Goal: Transaction & Acquisition: Purchase product/service

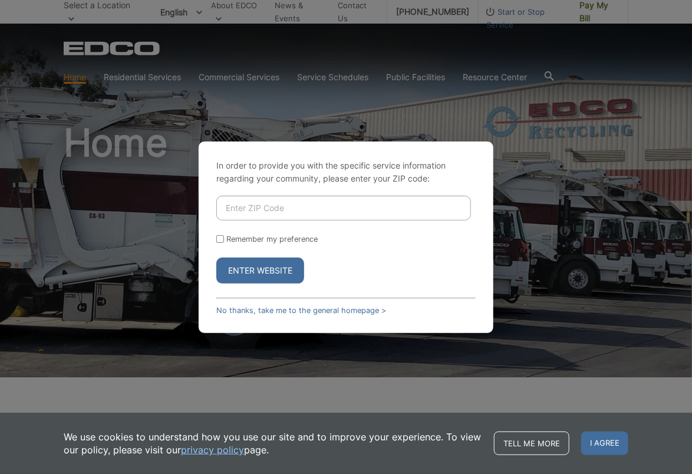
click at [605, 9] on div "In order to provide you with the specific service information regarding your co…" at bounding box center [346, 237] width 692 height 474
drag, startPoint x: 228, startPoint y: 11, endPoint x: 167, endPoint y: 2, distance: 61.9
click at [217, 8] on div "In order to provide you with the specific service information regarding your co…" at bounding box center [346, 237] width 692 height 474
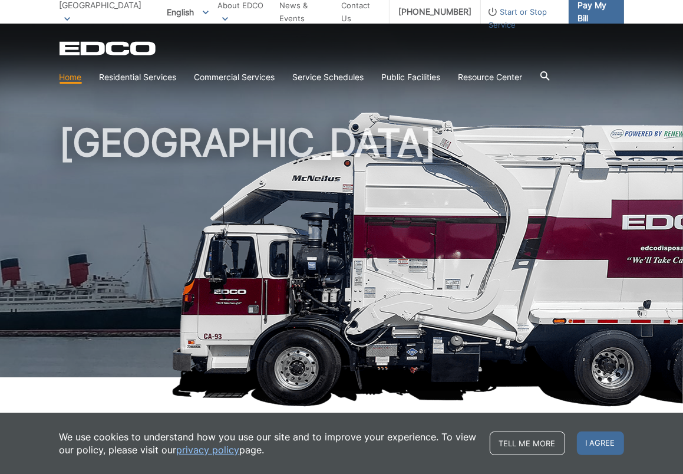
click at [590, 6] on span "Pay My Bill" at bounding box center [595, 12] width 37 height 26
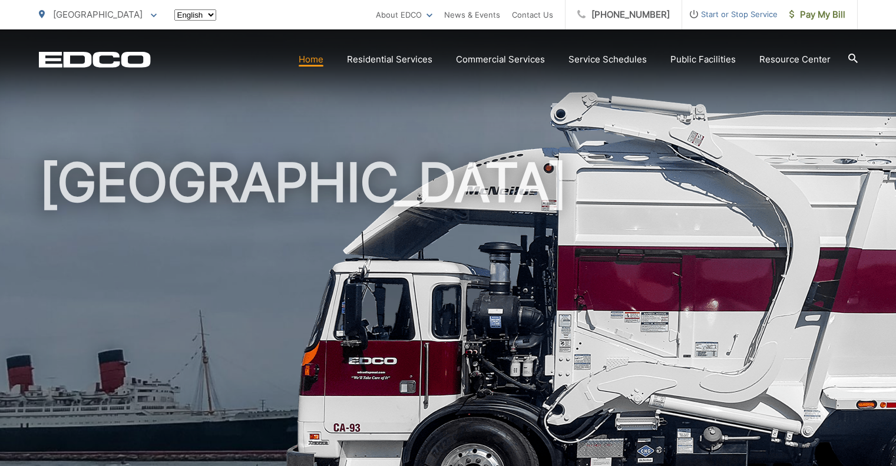
scroll to position [6, 0]
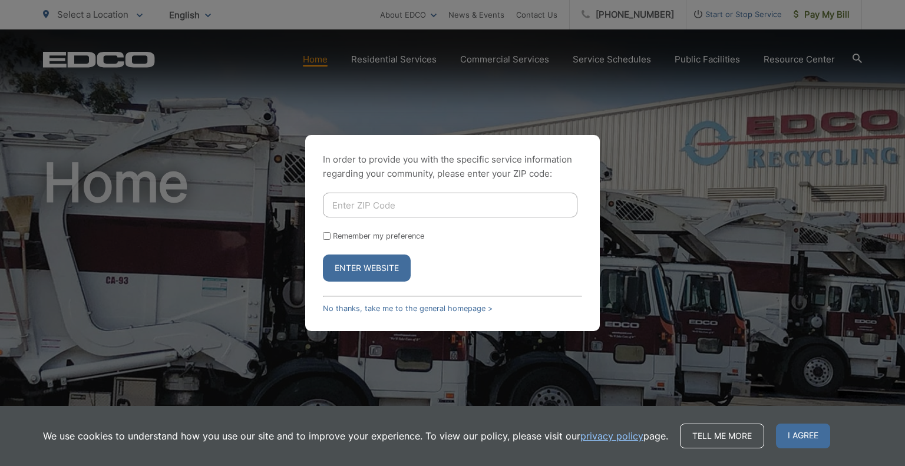
click at [319, 63] on div "In order to provide you with the specific service information regarding your co…" at bounding box center [452, 233] width 905 height 466
click at [387, 63] on div "In order to provide you with the specific service information regarding your co…" at bounding box center [452, 233] width 905 height 466
click at [403, 209] on input "Enter ZIP Code" at bounding box center [450, 205] width 254 height 25
type input "90802"
click at [389, 270] on button "Enter Website" at bounding box center [367, 267] width 88 height 27
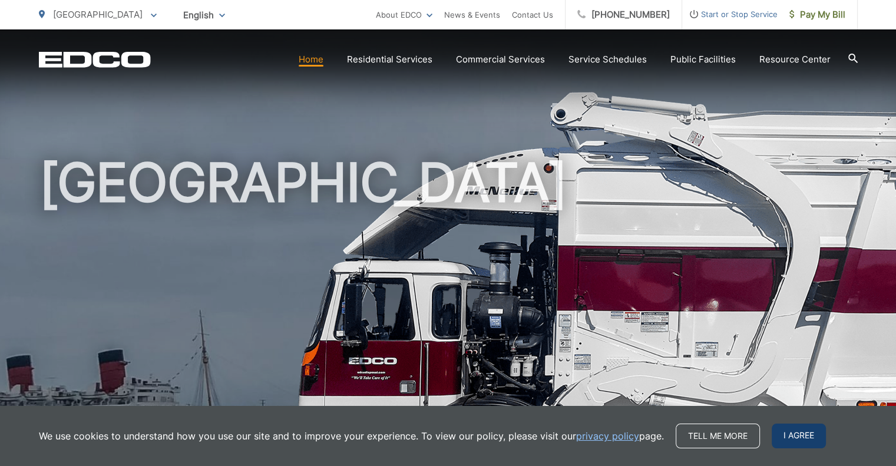
click at [798, 441] on span "I agree" at bounding box center [799, 436] width 54 height 25
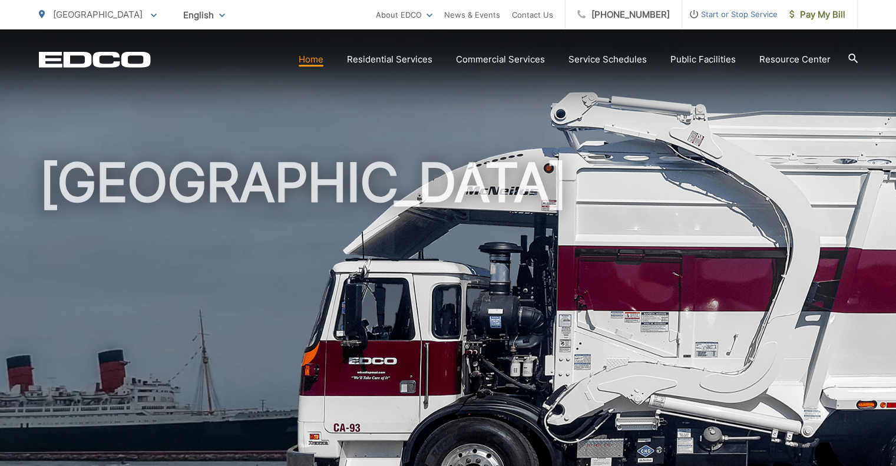
click at [323, 55] on link "Home" at bounding box center [311, 59] width 25 height 14
click at [848, 57] on icon at bounding box center [852, 58] width 9 height 9
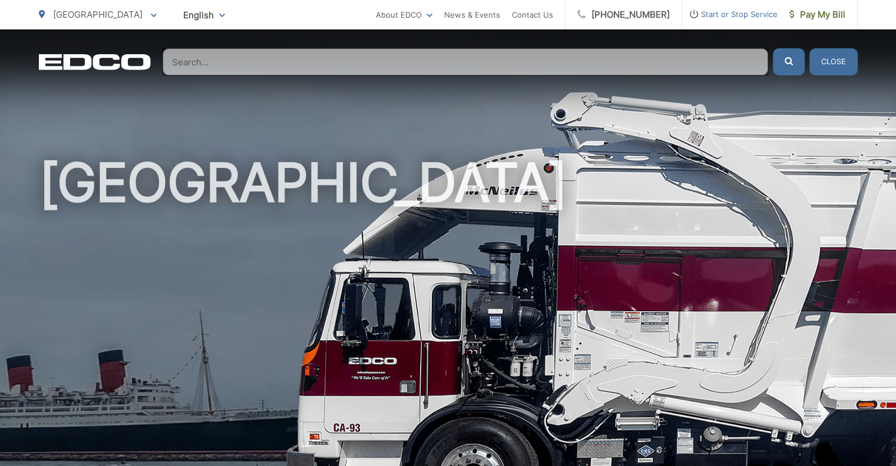
click at [506, 68] on input "Search" at bounding box center [466, 61] width 606 height 27
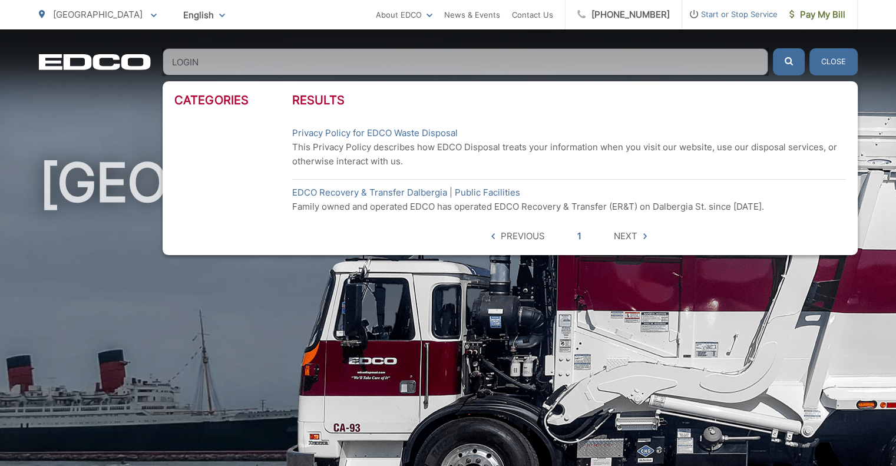
type input "LOGIN"
click at [773, 48] on button "submit" at bounding box center [789, 61] width 32 height 27
click at [632, 238] on span "Next" at bounding box center [626, 236] width 24 height 14
click at [643, 236] on icon at bounding box center [645, 236] width 4 height 6
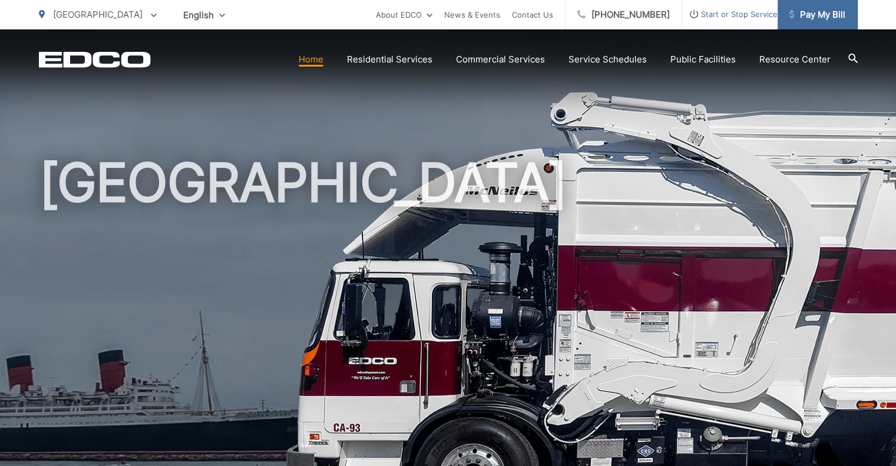
click at [821, 13] on span "Pay My Bill" at bounding box center [817, 15] width 56 height 14
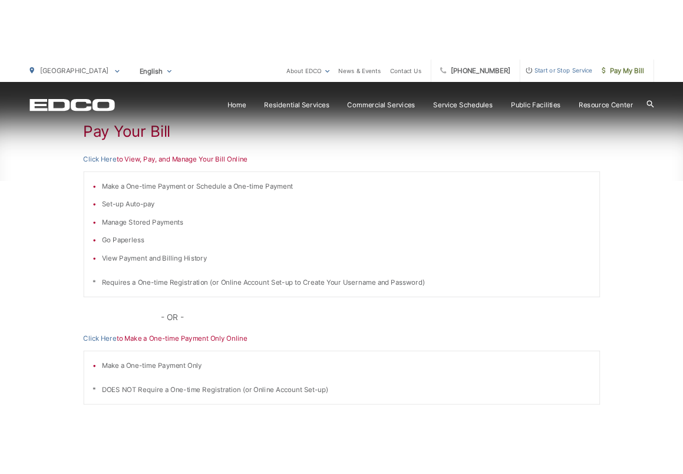
scroll to position [224, 0]
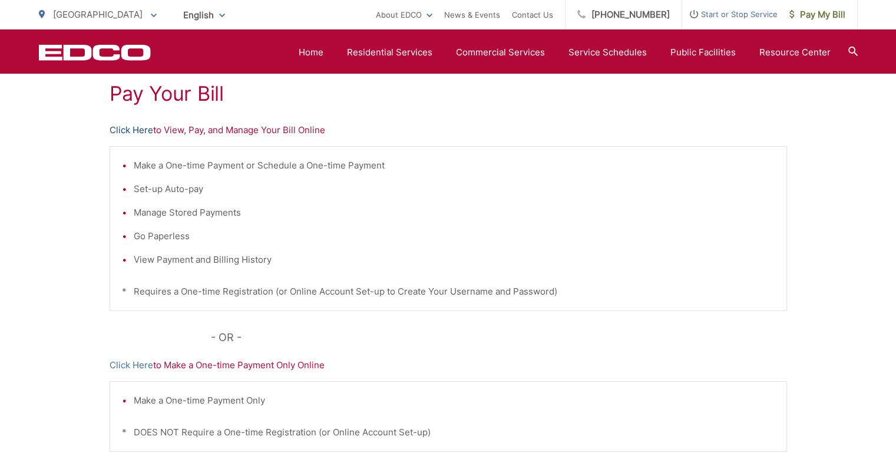
click at [140, 132] on link "Click Here" at bounding box center [132, 130] width 44 height 14
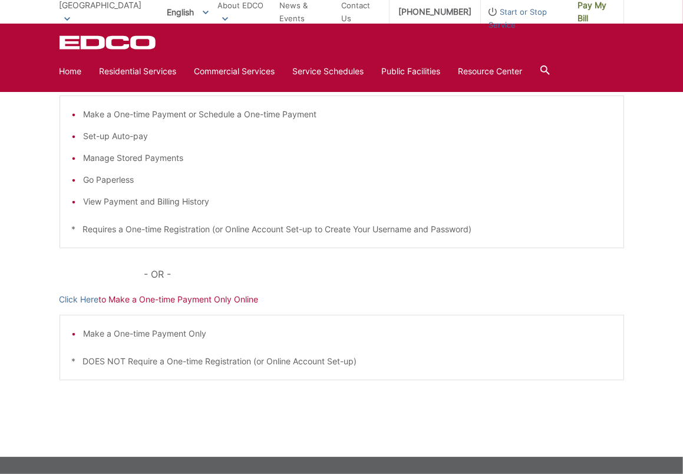
click at [643, 140] on div "Pay Your [PERSON_NAME] Here to View, Pay, and Manage Your Bill Online Make a On…" at bounding box center [341, 219] width 683 height 475
